Goal: Navigation & Orientation: Find specific page/section

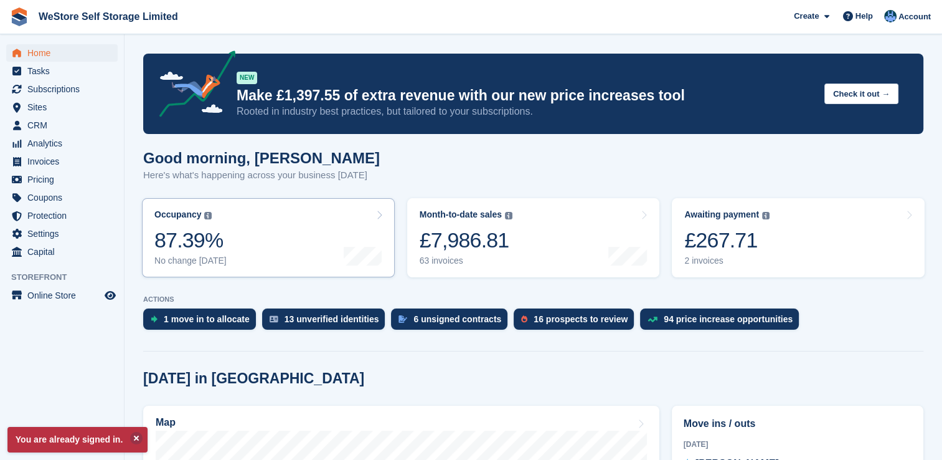
click at [175, 238] on div "87.39%" at bounding box center [190, 240] width 72 height 26
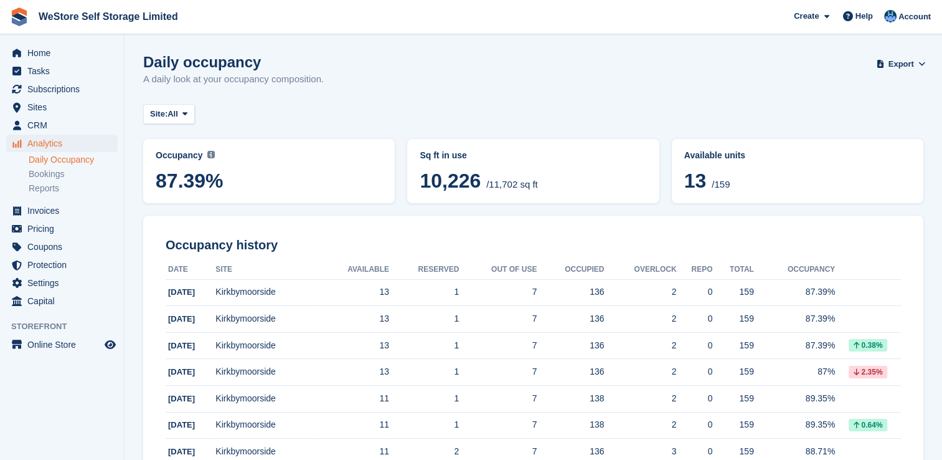
click at [712, 424] on td "159" at bounding box center [732, 425] width 41 height 27
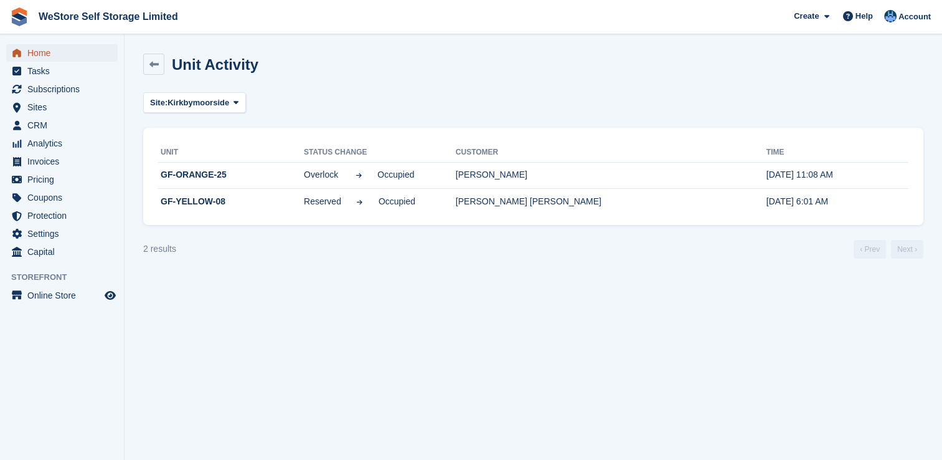
click at [37, 53] on span "Home" at bounding box center [64, 52] width 75 height 17
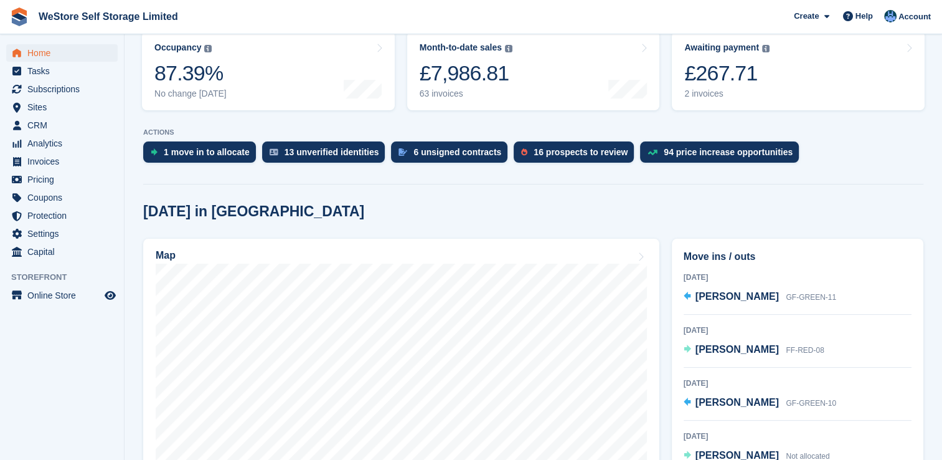
scroll to position [174, 0]
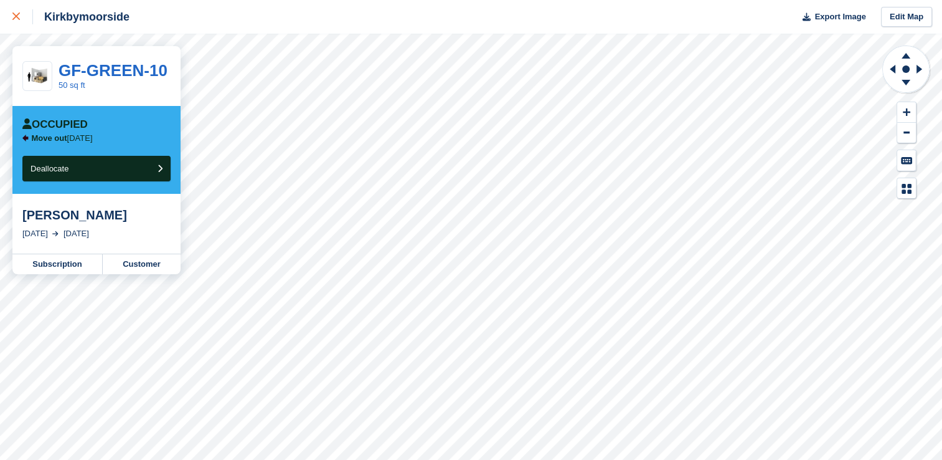
click at [12, 14] on icon at bounding box center [15, 15] width 7 height 7
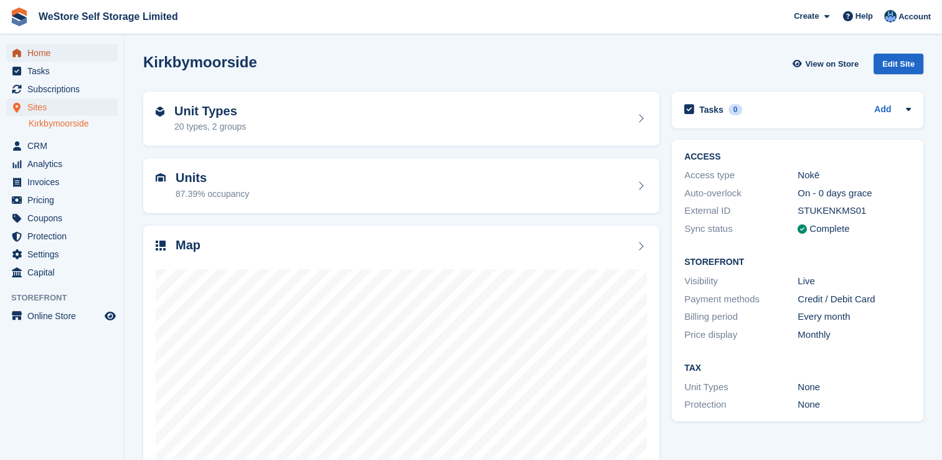
click at [35, 52] on span "Home" at bounding box center [64, 52] width 75 height 17
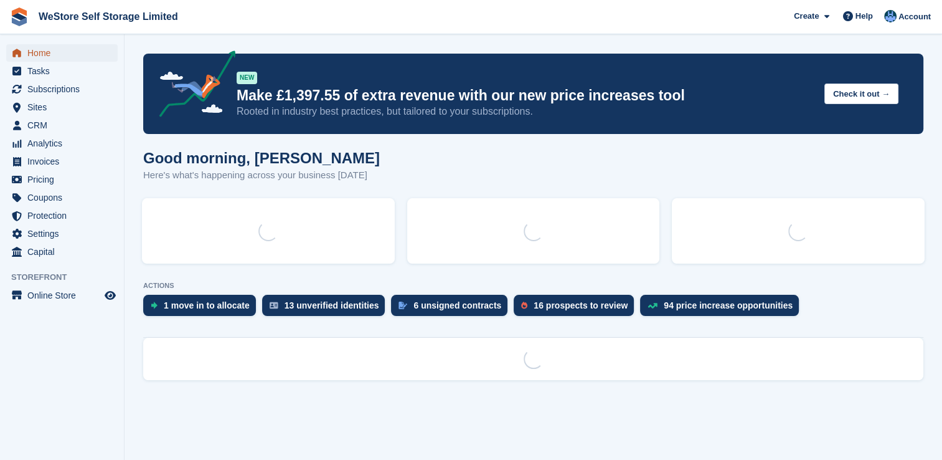
click at [45, 51] on span "Home" at bounding box center [64, 52] width 75 height 17
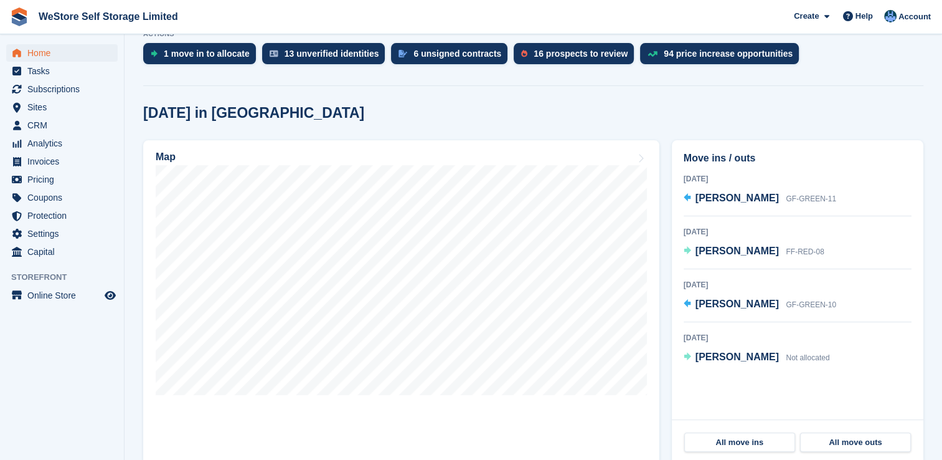
scroll to position [290, 0]
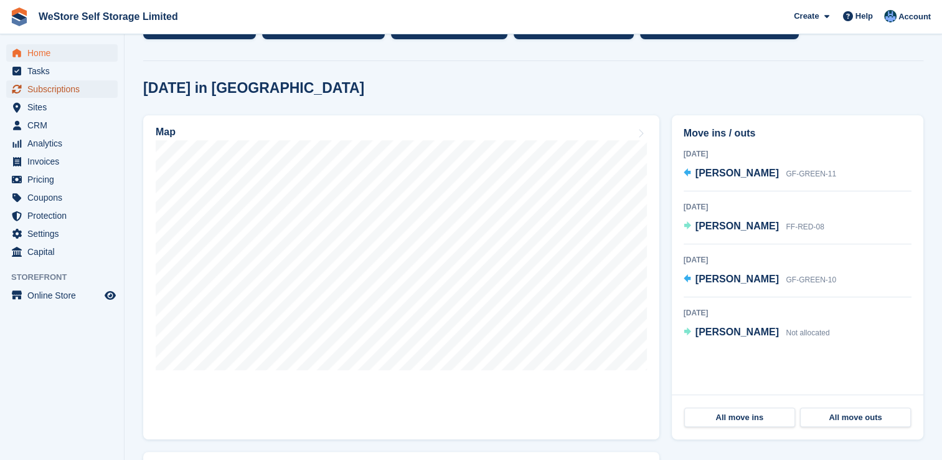
click at [70, 89] on span "Subscriptions" at bounding box center [64, 88] width 75 height 17
